Goal: Information Seeking & Learning: Learn about a topic

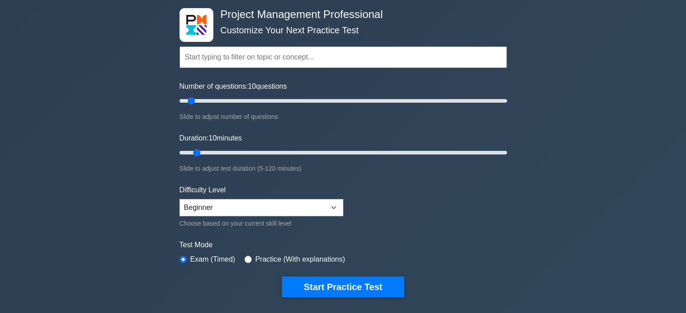
scroll to position [90, 0]
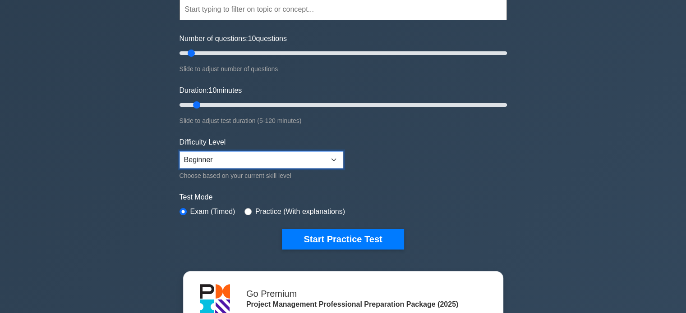
click at [268, 159] on select "Beginner Intermediate Expert" at bounding box center [261, 159] width 164 height 17
select select "expert"
click at [179, 151] on select "Beginner Intermediate Expert" at bounding box center [261, 159] width 164 height 17
type input "15"
click at [209, 102] on input "Duration: 10 minutes" at bounding box center [342, 105] width 327 height 11
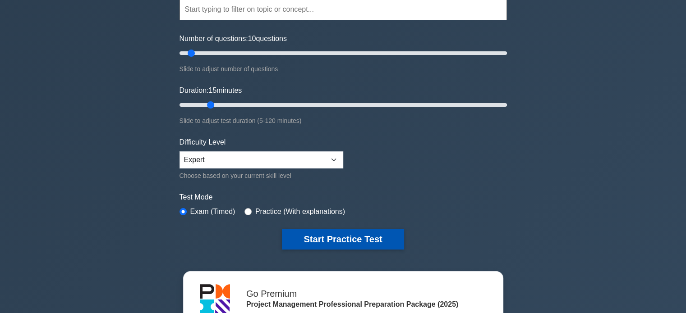
click at [312, 234] on button "Start Practice Test" at bounding box center [343, 239] width 122 height 21
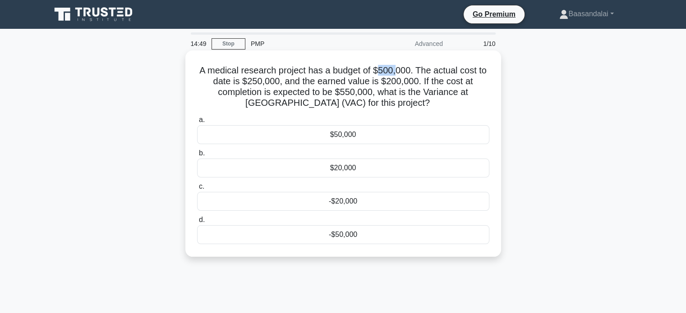
drag, startPoint x: 377, startPoint y: 70, endPoint x: 398, endPoint y: 70, distance: 21.2
click at [398, 70] on h5 "A medical research project has a budget of $500,000. The actual cost to date is…" at bounding box center [343, 87] width 294 height 44
drag, startPoint x: 373, startPoint y: 70, endPoint x: 409, endPoint y: 71, distance: 36.1
click at [409, 71] on h5 "A medical research project has a budget of $500,000. The actual cost to date is…" at bounding box center [343, 87] width 294 height 44
copy h5 "$500,000"
